Goal: Information Seeking & Learning: Check status

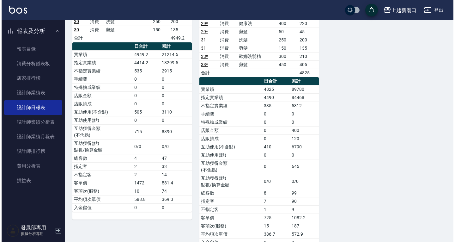
scroll to position [379, 0]
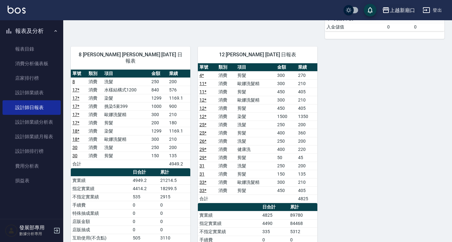
click at [395, 4] on button "上越新廟口" at bounding box center [398, 10] width 38 height 13
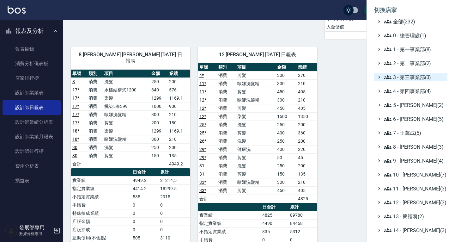
click at [411, 77] on span "3 - 第三事業部(3)" at bounding box center [414, 77] width 61 height 8
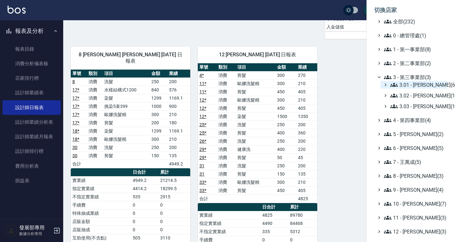
click at [408, 85] on span "3.01 - [PERSON_NAME](6)" at bounding box center [417, 85] width 55 height 8
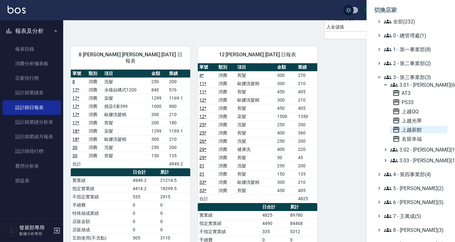
click at [417, 130] on span "上越新館" at bounding box center [418, 130] width 52 height 8
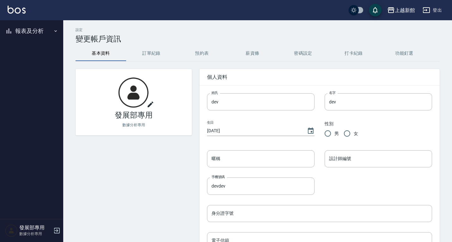
click at [33, 31] on button "報表及分析" at bounding box center [32, 31] width 58 height 16
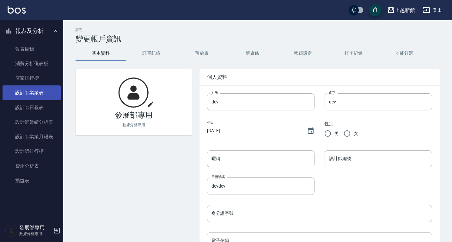
click at [37, 97] on link "設計師業績表" at bounding box center [32, 92] width 58 height 15
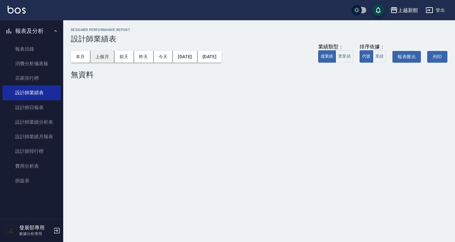
click at [100, 61] on button "上個月" at bounding box center [102, 57] width 24 height 12
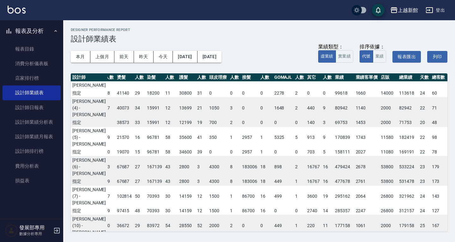
scroll to position [60, 50]
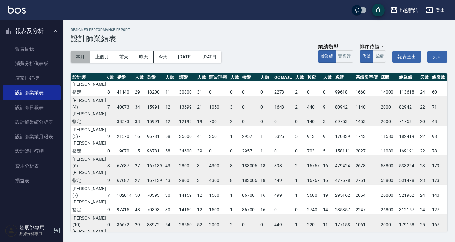
click at [87, 56] on button "本月" at bounding box center [81, 57] width 20 height 12
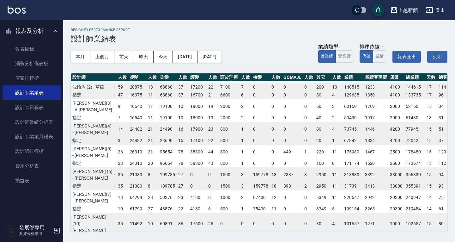
scroll to position [0, 41]
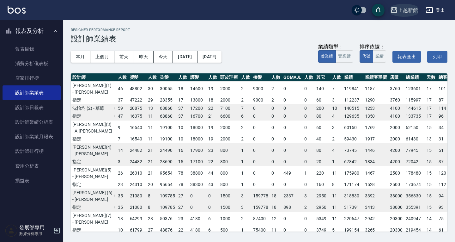
click at [413, 10] on div "上越新館" at bounding box center [408, 10] width 20 height 8
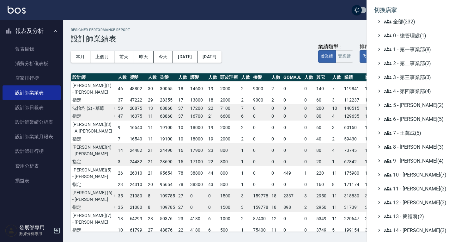
click at [328, 30] on div at bounding box center [227, 121] width 455 height 242
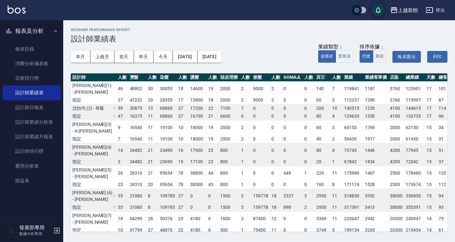
click at [414, 11] on div "上越新館" at bounding box center [408, 10] width 20 height 8
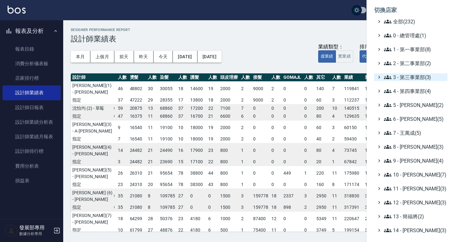
click at [406, 75] on span "3 - 第三事業部(3)" at bounding box center [414, 77] width 61 height 8
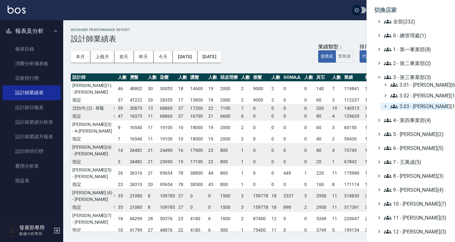
click at [412, 106] on span "3.03 - [PERSON_NAME](1)" at bounding box center [417, 106] width 55 height 8
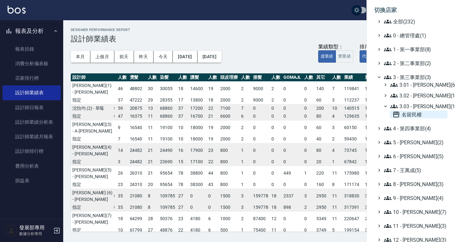
click at [410, 113] on span "名留民權" at bounding box center [418, 115] width 52 height 8
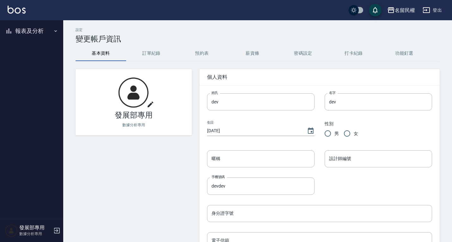
click at [34, 33] on button "報表及分析" at bounding box center [32, 31] width 58 height 16
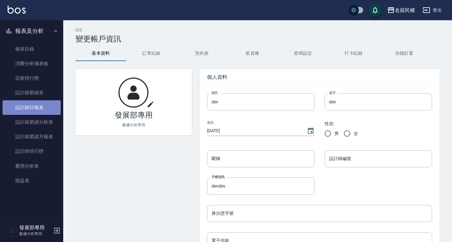
click at [35, 111] on link "設計師日報表" at bounding box center [32, 107] width 58 height 15
